Goal: Task Accomplishment & Management: Manage account settings

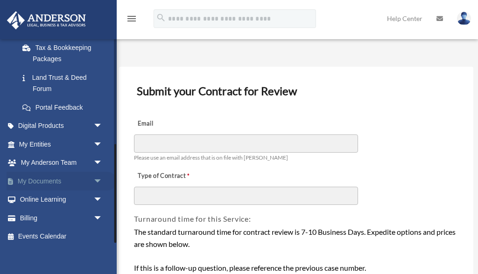
scroll to position [217, 0]
click at [99, 174] on span "arrow_drop_down" at bounding box center [102, 181] width 19 height 19
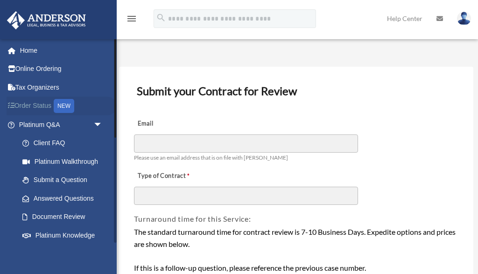
scroll to position [0, 0]
click at [100, 122] on span "arrow_drop_down" at bounding box center [102, 124] width 19 height 19
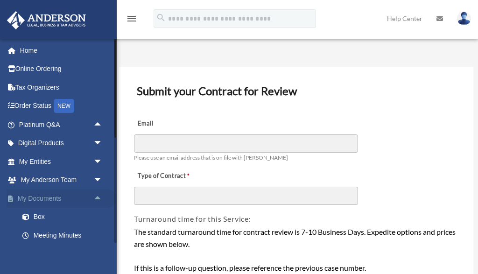
click at [98, 191] on span "arrow_drop_up" at bounding box center [102, 198] width 19 height 19
click at [99, 195] on span "arrow_drop_down" at bounding box center [102, 198] width 19 height 19
click at [38, 215] on link "Box" at bounding box center [65, 217] width 104 height 19
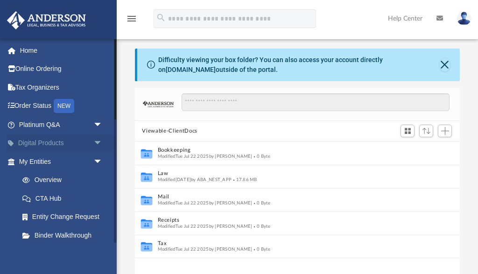
click at [96, 138] on span "arrow_drop_down" at bounding box center [102, 143] width 19 height 19
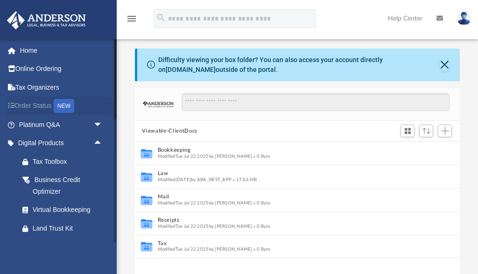
click at [64, 99] on div "NEW" at bounding box center [64, 106] width 21 height 14
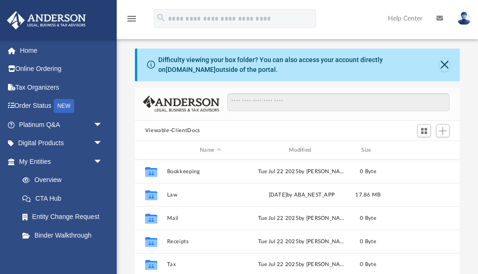
scroll to position [212, 325]
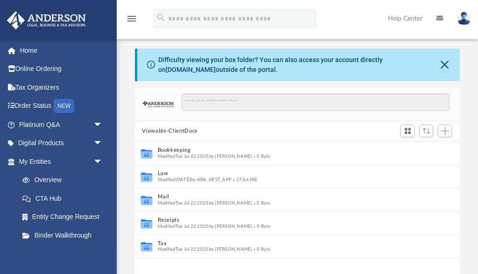
click at [465, 15] on img at bounding box center [464, 19] width 14 height 14
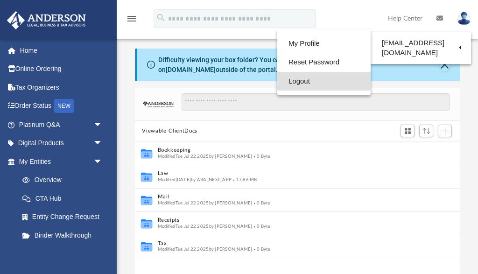
click at [304, 79] on link "Logout" at bounding box center [323, 81] width 93 height 19
